Goal: Find contact information: Find contact information

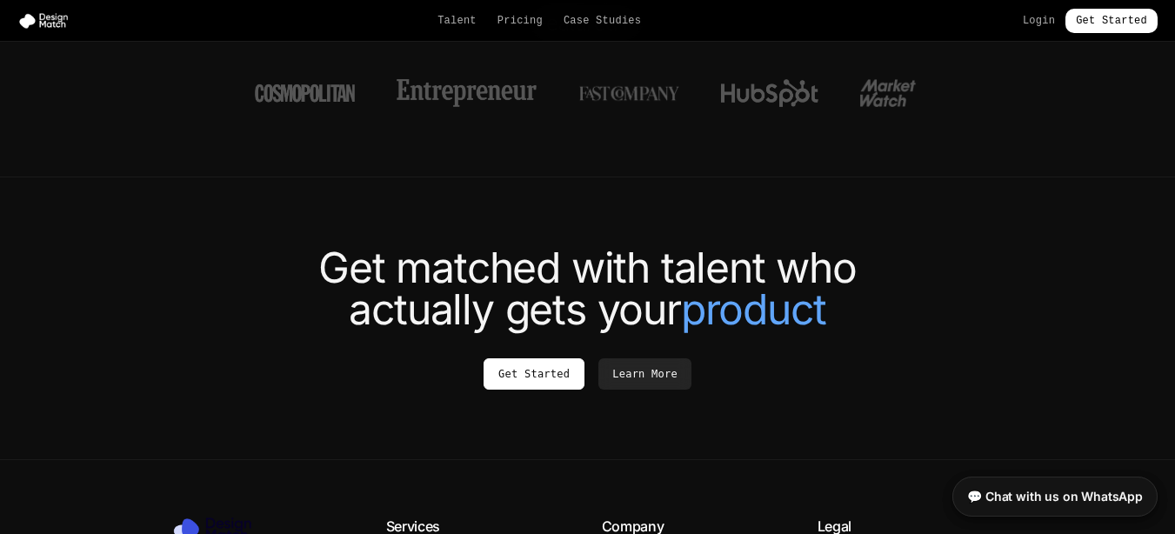
scroll to position [6731, 0]
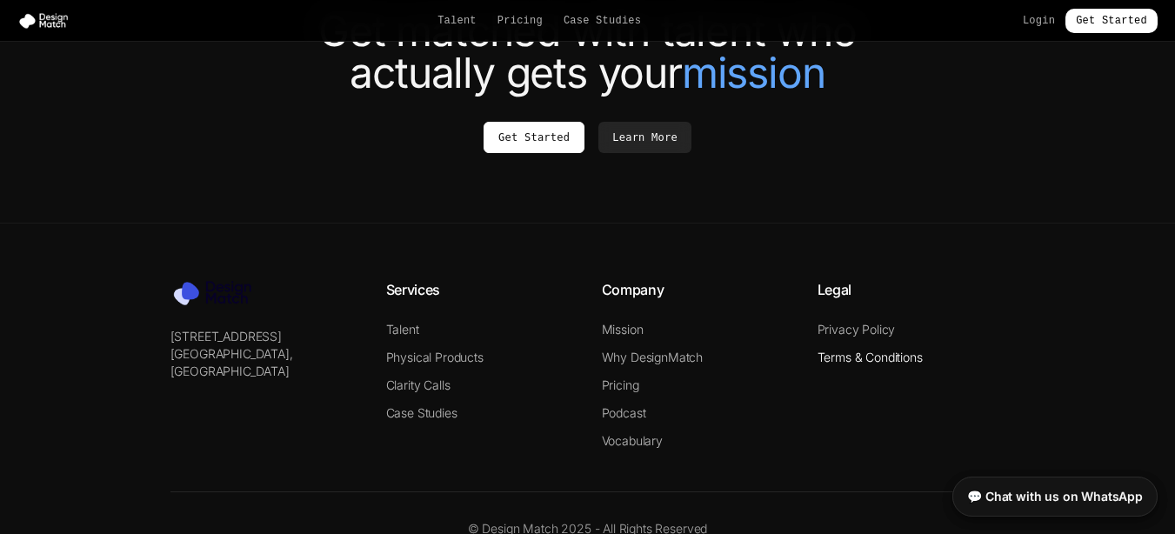
click at [859, 350] on link "Terms & Conditions" at bounding box center [870, 357] width 105 height 15
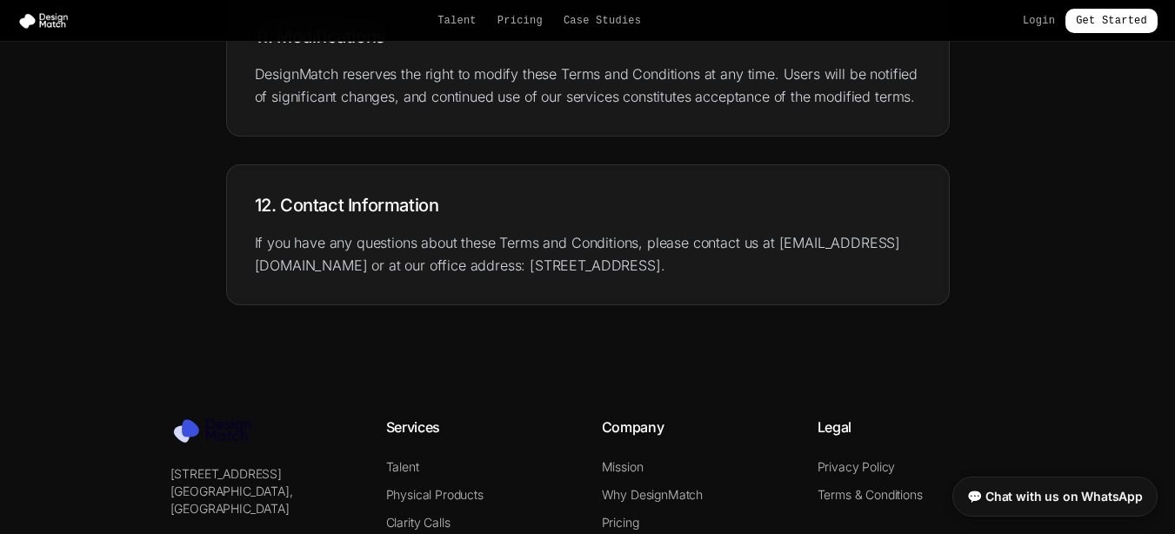
scroll to position [2493, 0]
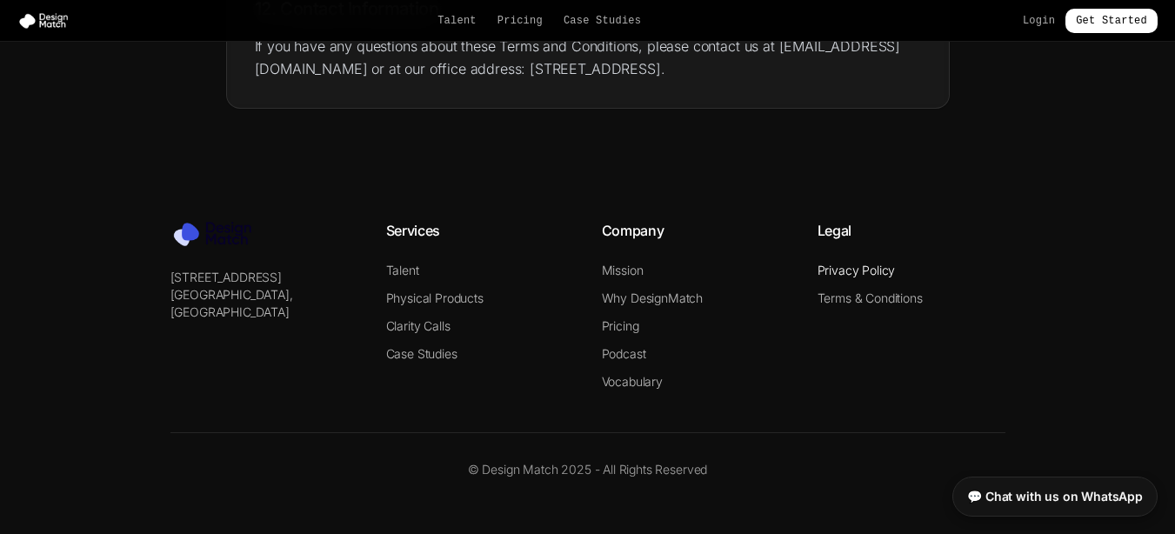
click at [845, 277] on link "Privacy Policy" at bounding box center [857, 270] width 78 height 15
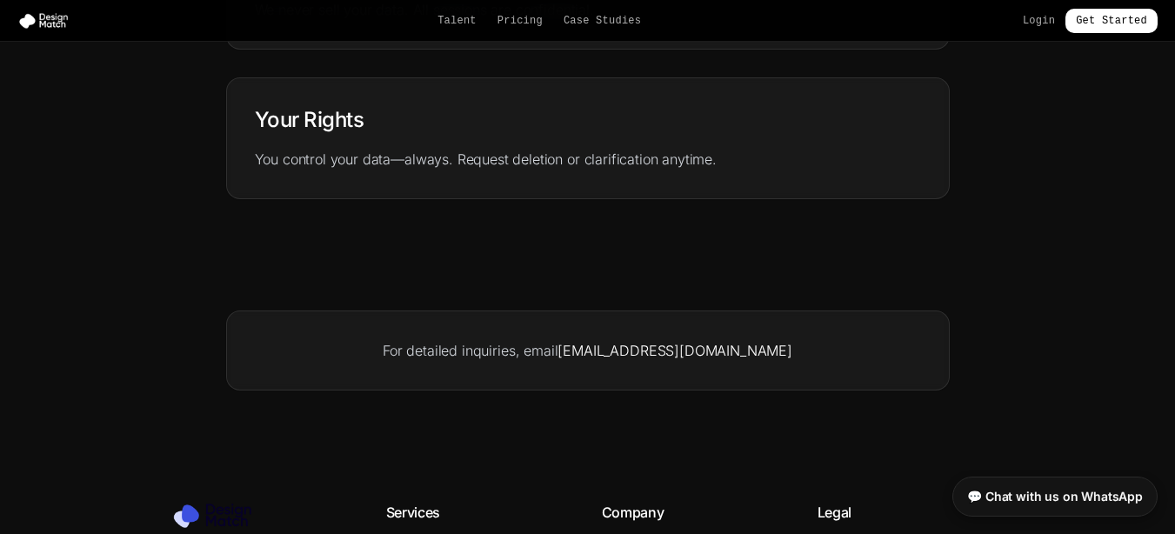
scroll to position [939, 0]
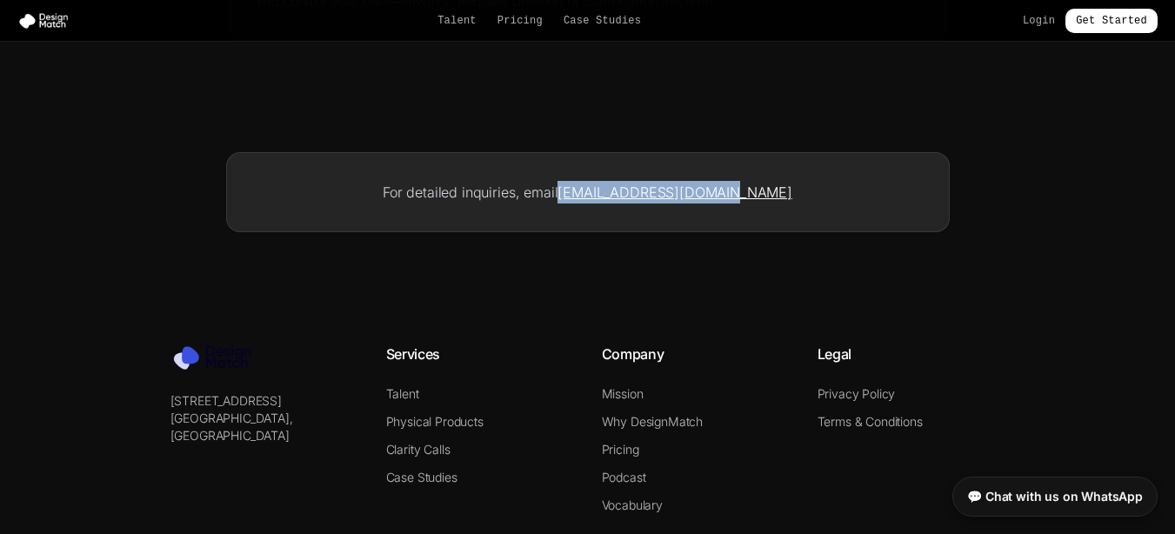
copy link "[EMAIL_ADDRESS][DOMAIN_NAME]"
drag, startPoint x: 781, startPoint y: 195, endPoint x: 598, endPoint y: 188, distance: 182.8
click at [598, 188] on p "For detailed inquiries, email [EMAIL_ADDRESS][DOMAIN_NAME]" at bounding box center [588, 192] width 666 height 23
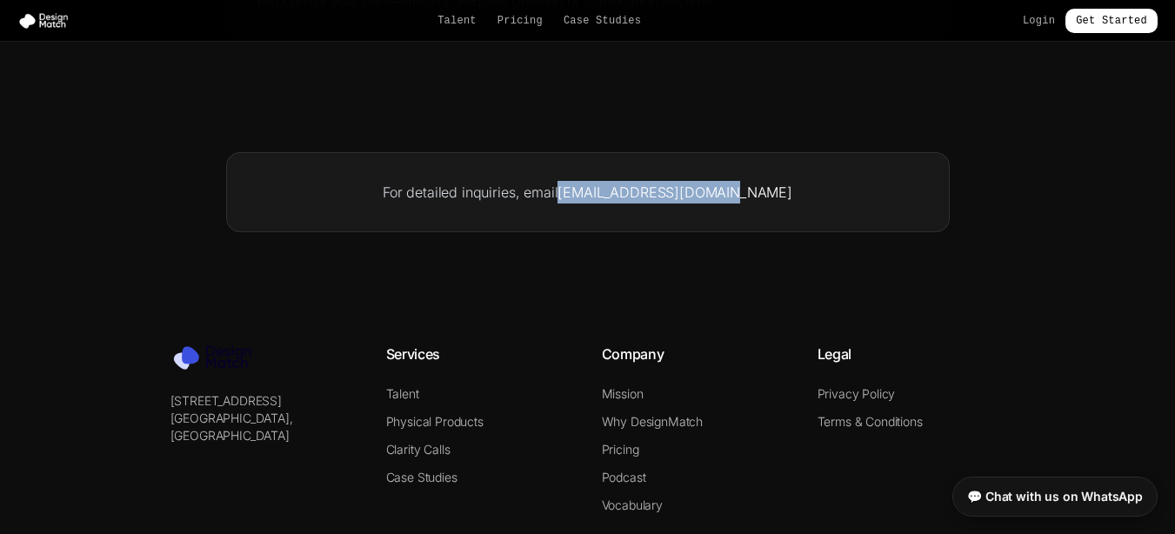
click at [641, 278] on section "For detailed inquiries, email [EMAIL_ADDRESS][DOMAIN_NAME]" at bounding box center [587, 192] width 1175 height 191
